Goal: Transaction & Acquisition: Book appointment/travel/reservation

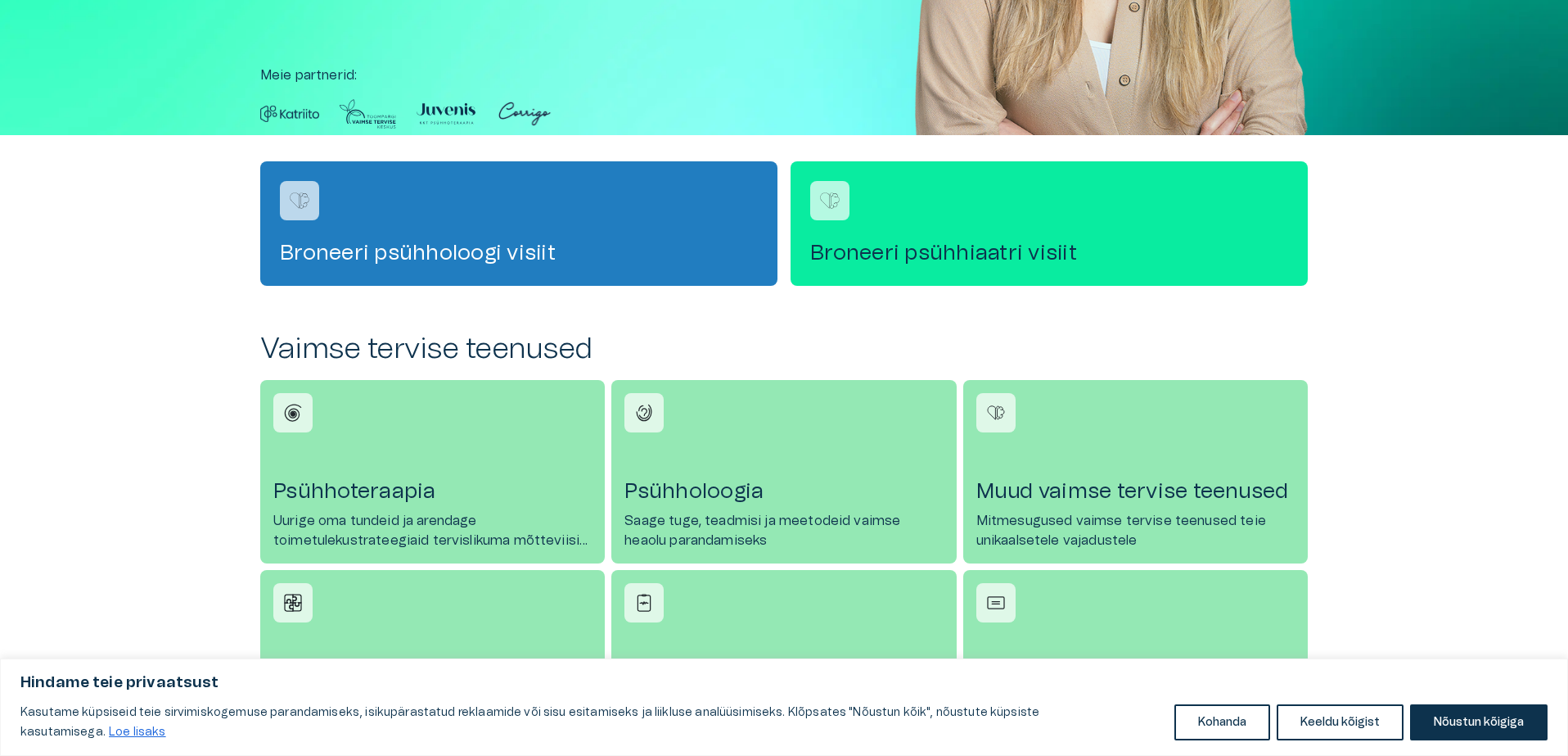
scroll to position [419, 0]
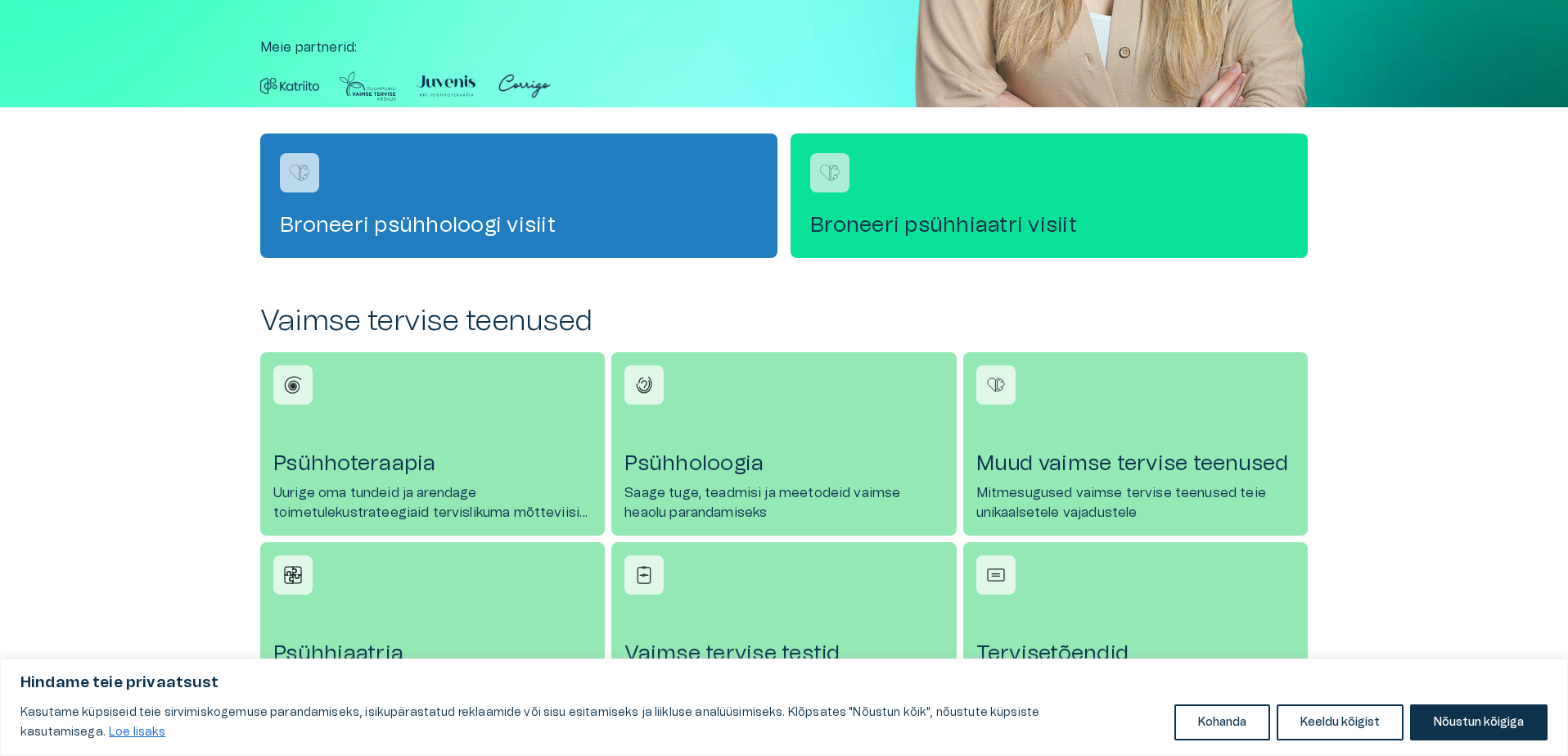
click at [919, 219] on h4 "Broneeri psühhiaatri visiit" at bounding box center [1049, 225] width 478 height 26
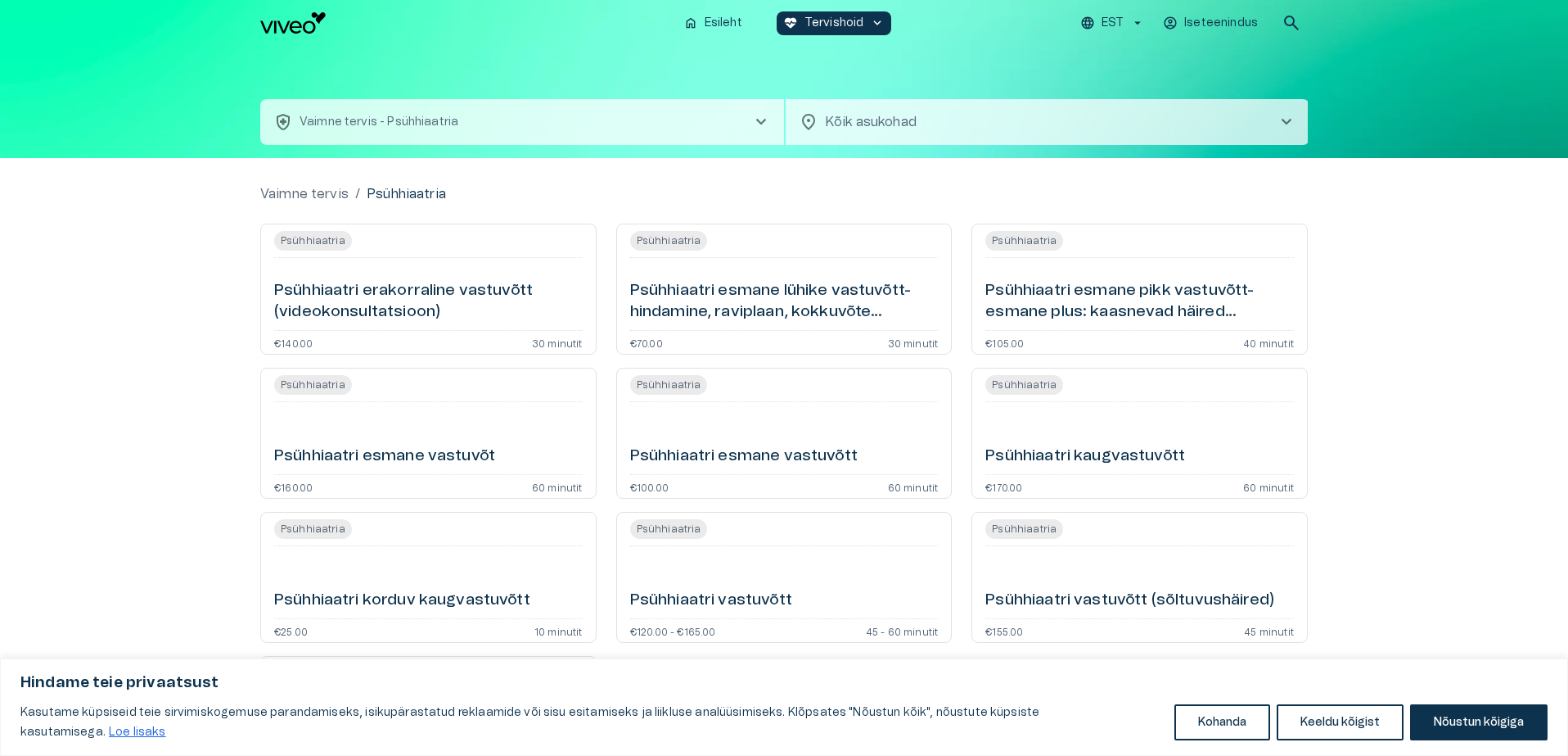
click at [784, 306] on h6 "Psühhiaatri esmane lühike vastuvõtt- hindamine, raviplaan, kokkuvõte (videokons…" at bounding box center [784, 301] width 309 height 43
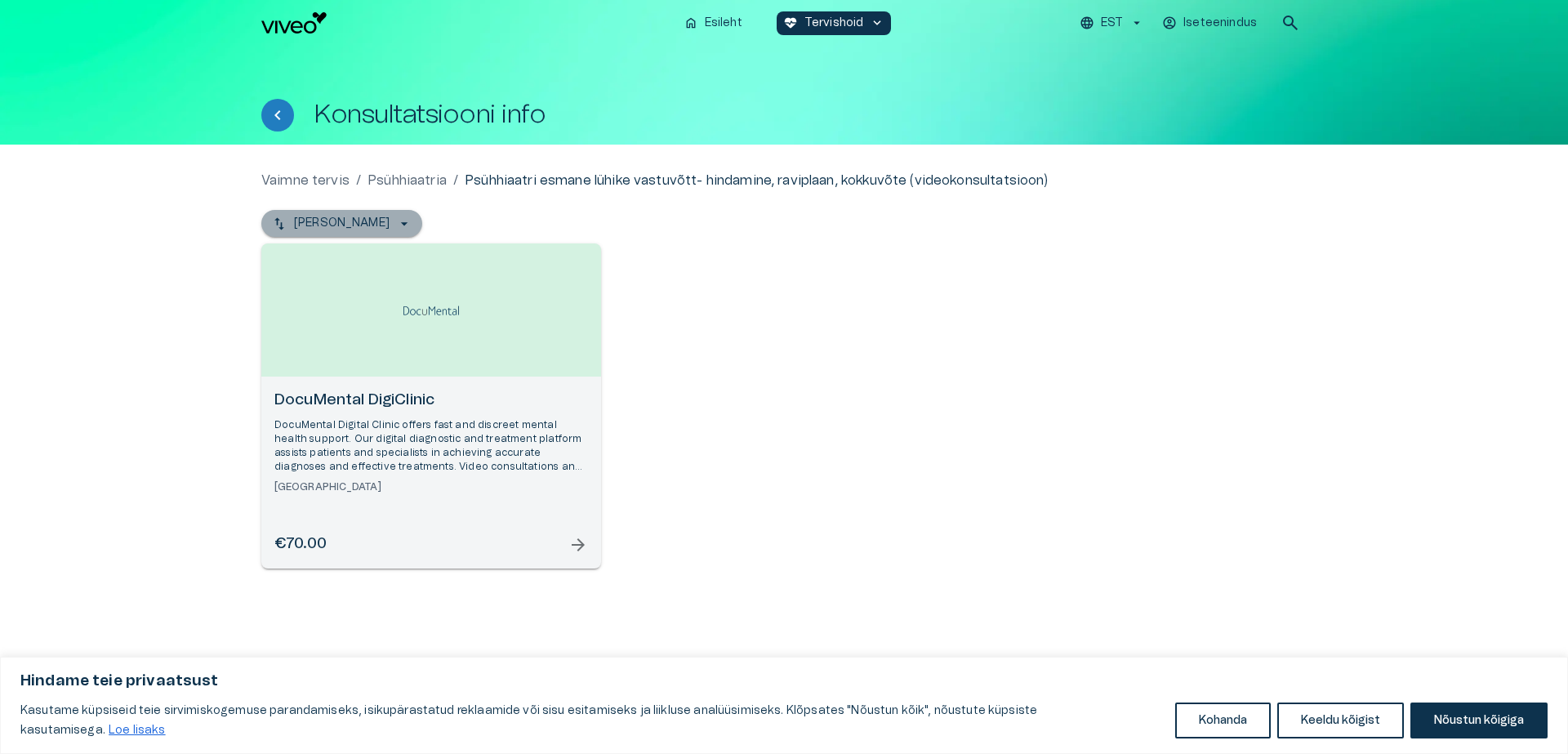
click at [397, 222] on icon "button" at bounding box center [404, 223] width 16 height 16
click at [354, 394] on h6 "DocuMental DigiClinic" at bounding box center [431, 400] width 314 height 22
